Goal: Task Accomplishment & Management: Manage account settings

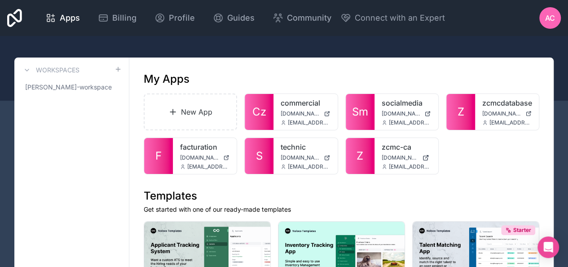
click at [0, 0] on icon at bounding box center [0, 0] width 0 height 0
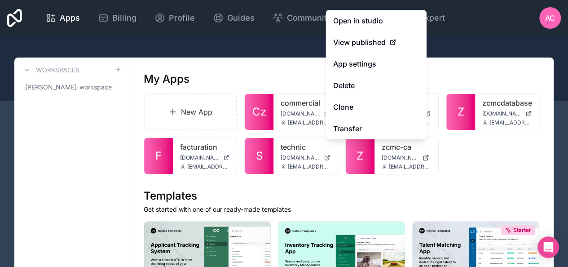
click at [385, 93] on button "Delete" at bounding box center [376, 86] width 101 height 22
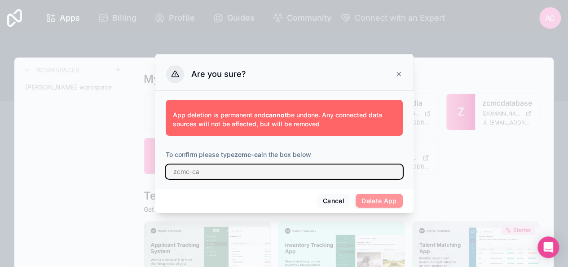
click at [330, 172] on input "text" at bounding box center [284, 171] width 237 height 14
click at [192, 170] on input "zcmc ca" at bounding box center [284, 171] width 237 height 14
type input "zcmc-ca"
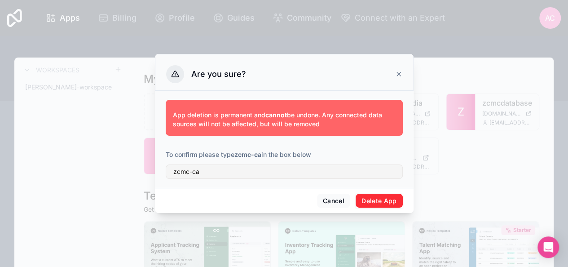
click at [383, 206] on button "Delete App" at bounding box center [379, 200] width 47 height 14
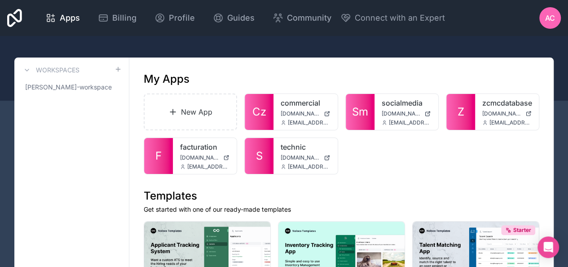
click at [0, 0] on icon at bounding box center [0, 0] width 0 height 0
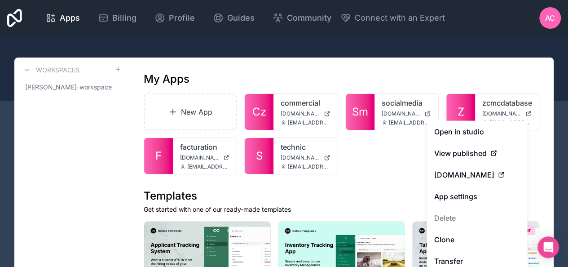
click at [462, 242] on link "Clone" at bounding box center [476, 240] width 101 height 22
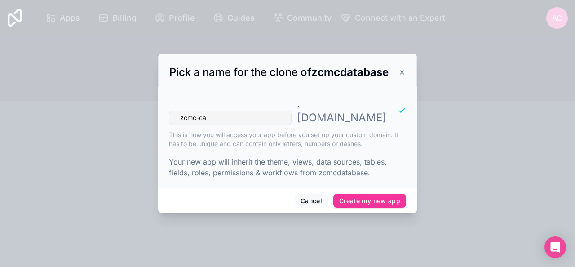
type input "zcmc-ca"
click at [357, 193] on button "Create my new app" at bounding box center [369, 200] width 73 height 14
